Goal: Use online tool/utility: Utilize a website feature to perform a specific function

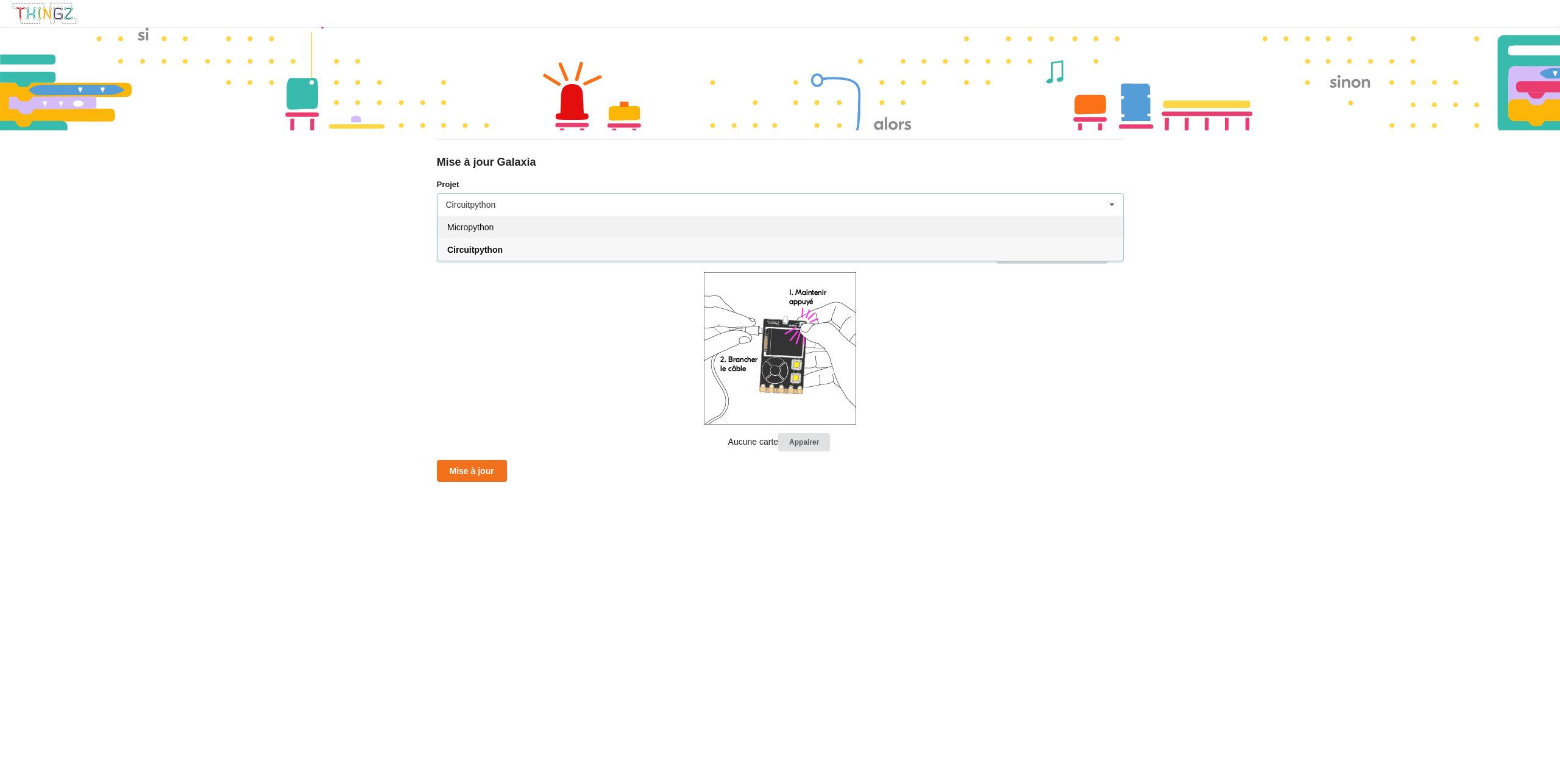
click at [484, 235] on div "Micropython" at bounding box center [780, 226] width 685 height 22
click at [529, 223] on div "Micropython" at bounding box center [780, 226] width 685 height 22
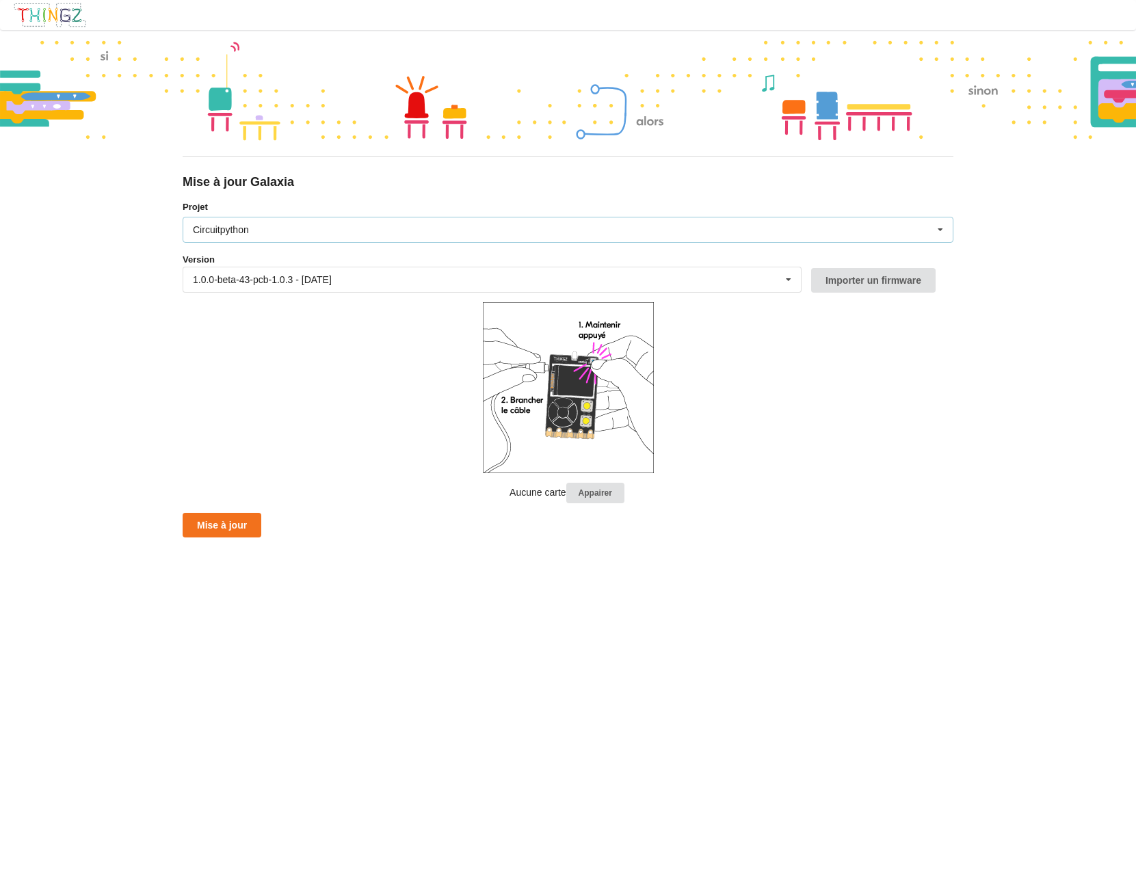
click at [233, 221] on div "Circuitpython Micropython Circuitpython" at bounding box center [568, 230] width 771 height 26
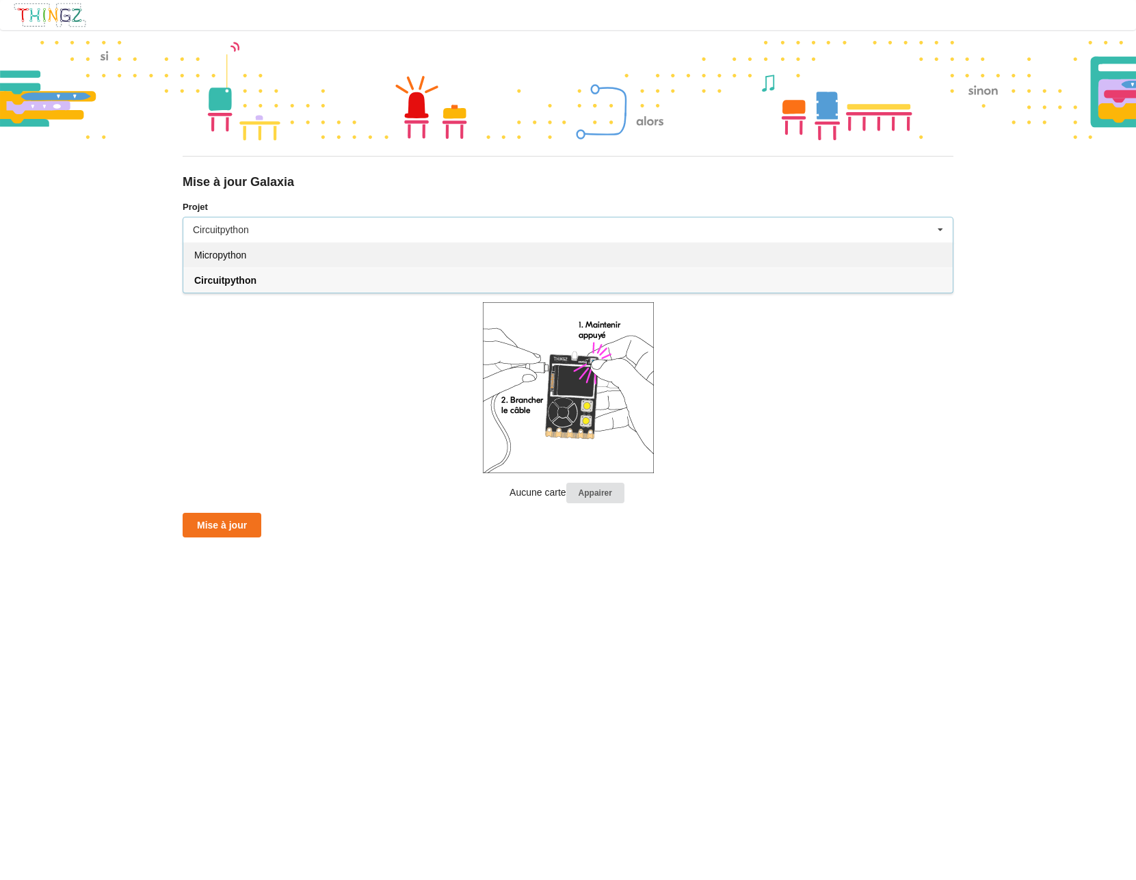
click at [252, 261] on div "Micropython" at bounding box center [567, 254] width 769 height 25
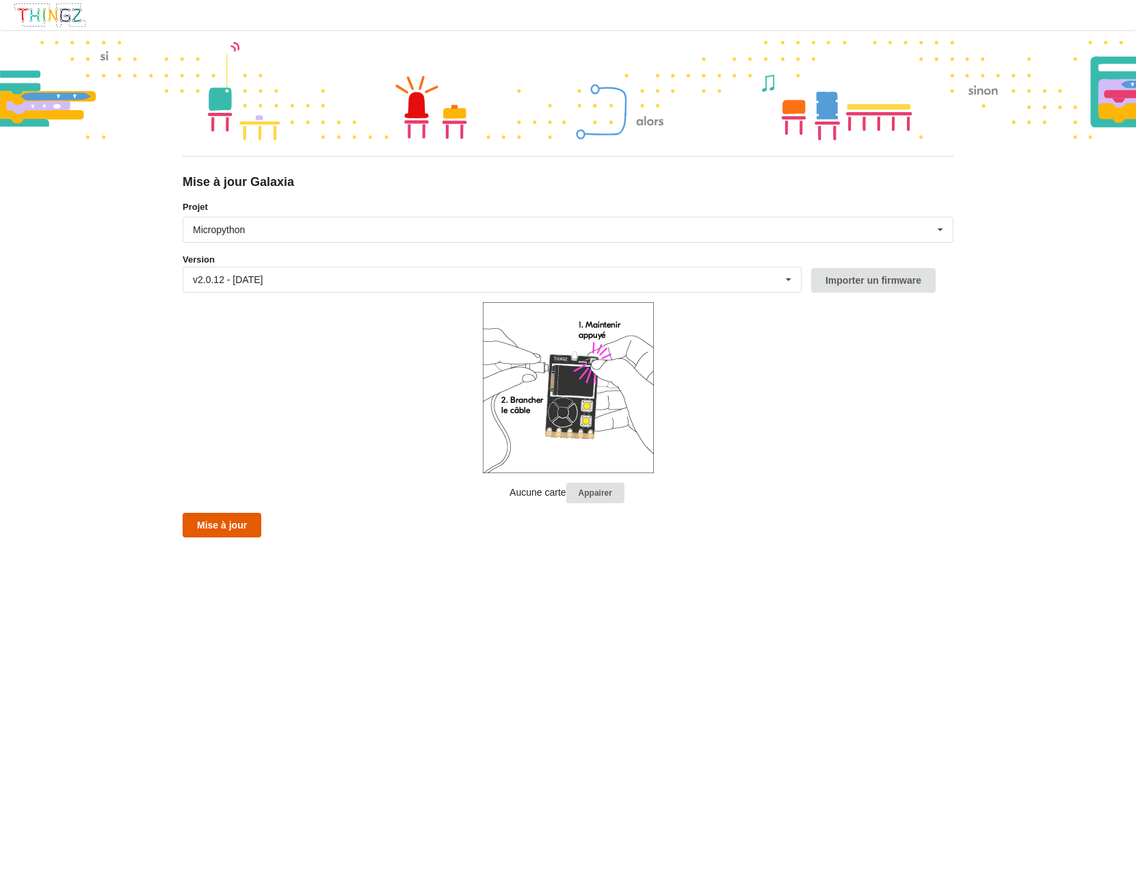
click at [245, 529] on button "Mise à jour" at bounding box center [222, 525] width 79 height 25
click at [215, 523] on button "Mise à jour" at bounding box center [222, 525] width 79 height 25
click at [243, 531] on button "Mise à jour" at bounding box center [222, 525] width 79 height 25
click at [235, 525] on button "Mise à jour" at bounding box center [222, 525] width 79 height 25
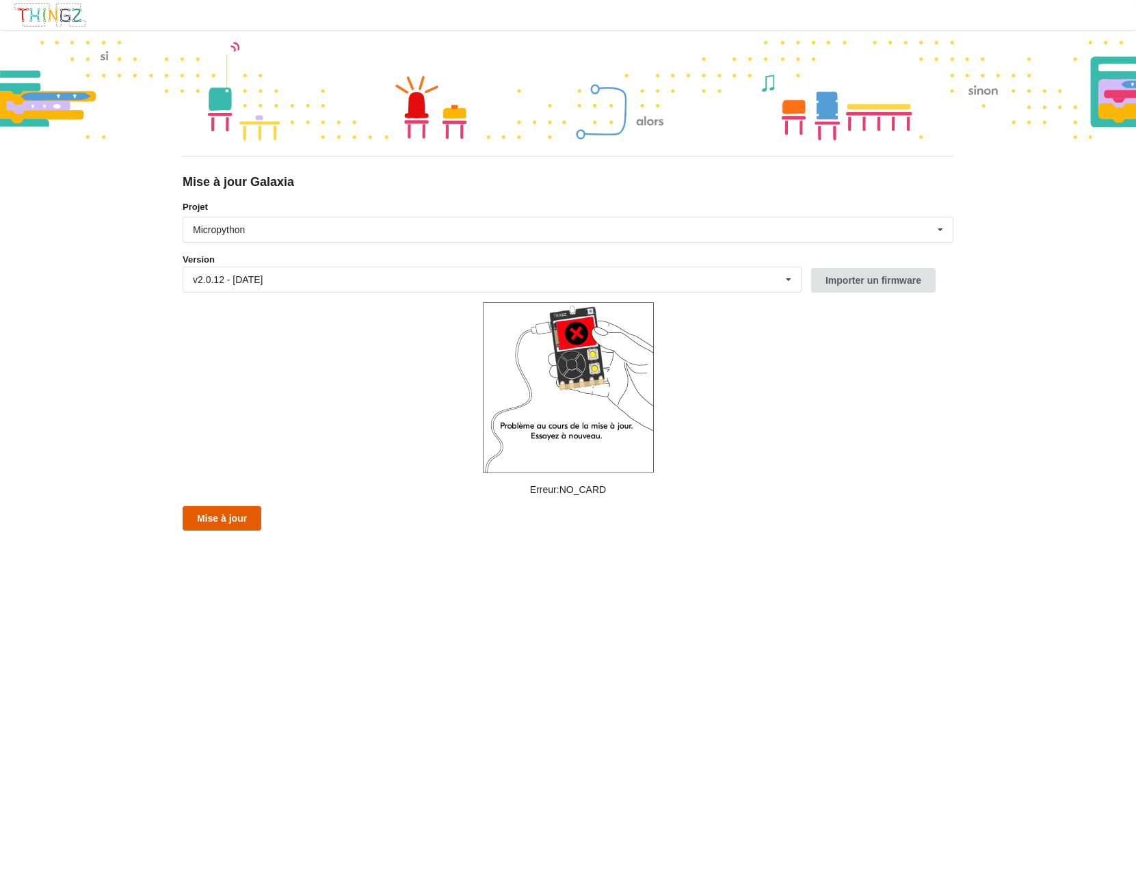
click at [250, 520] on button "Mise à jour" at bounding box center [222, 518] width 79 height 25
